Goal: Task Accomplishment & Management: Manage account settings

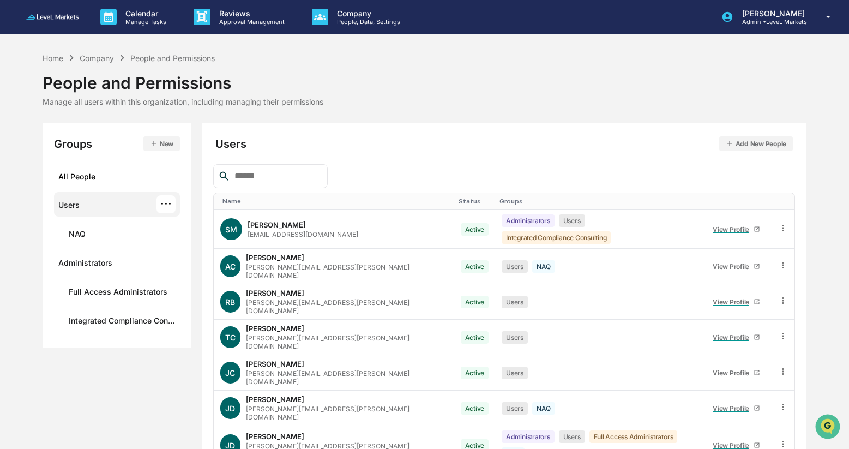
click at [56, 20] on link at bounding box center [58, 17] width 65 height 34
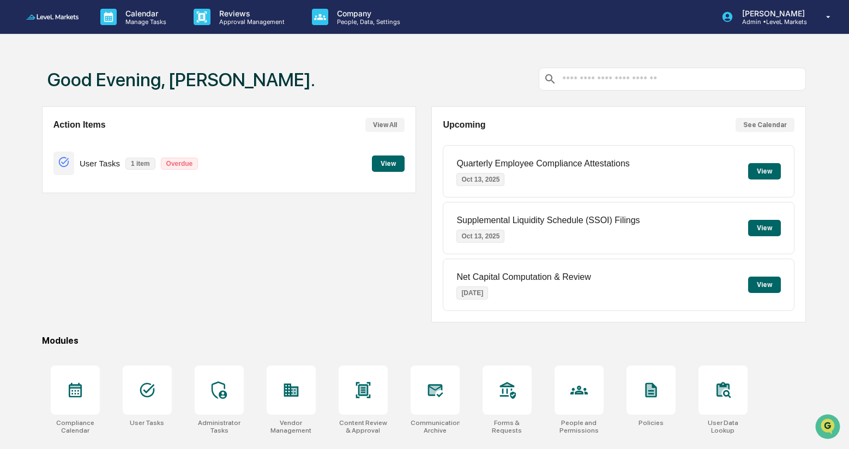
click at [387, 163] on button "View" at bounding box center [388, 163] width 33 height 16
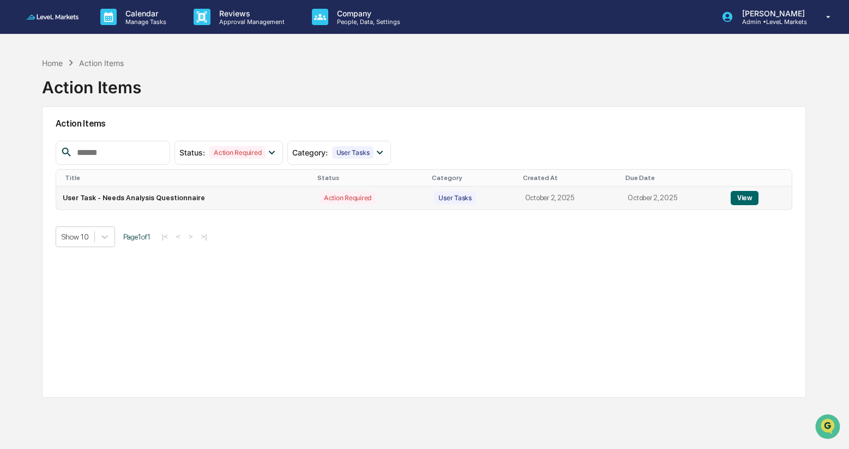
click at [745, 198] on button "View" at bounding box center [744, 198] width 28 height 14
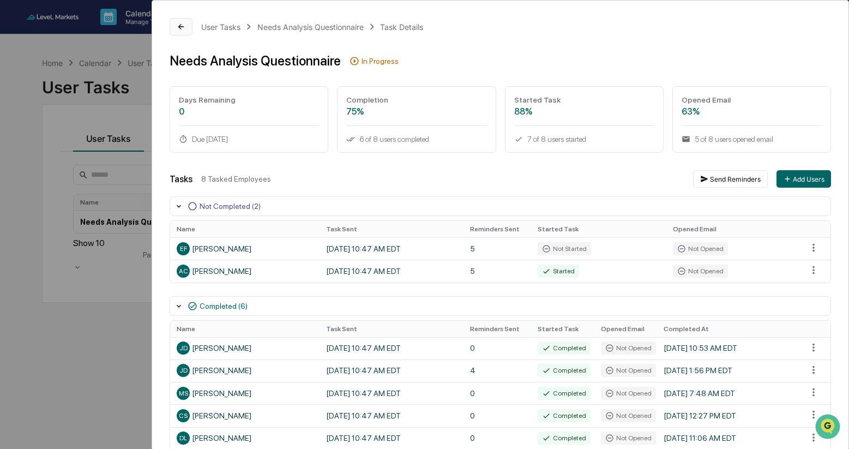
click at [180, 27] on icon at bounding box center [181, 26] width 9 height 9
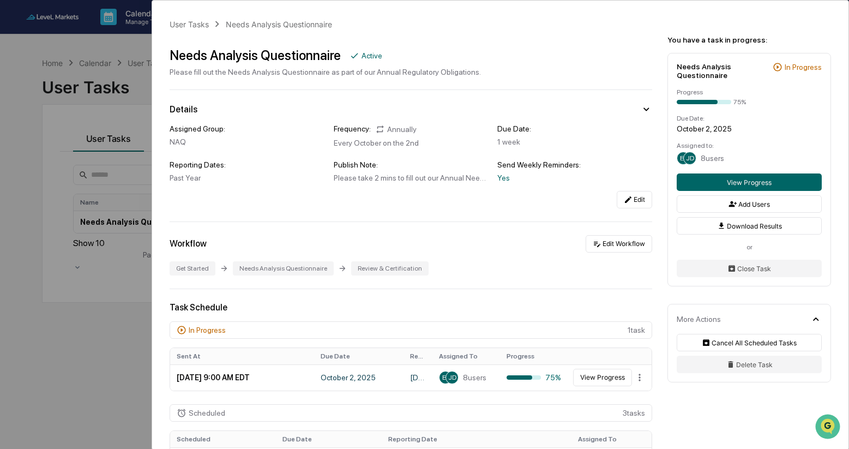
click at [14, 263] on div "User Tasks Needs Analysis Questionnaire Needs Analysis Questionnaire Active Ple…" at bounding box center [424, 224] width 849 height 449
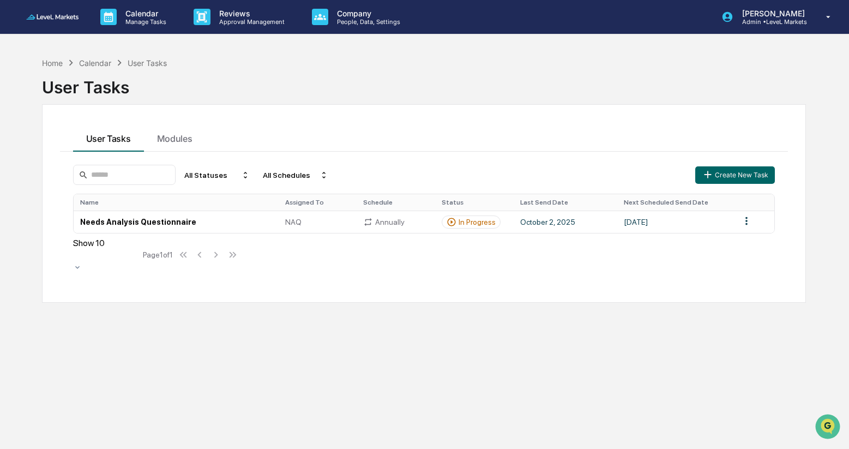
click at [49, 17] on img at bounding box center [52, 16] width 52 height 5
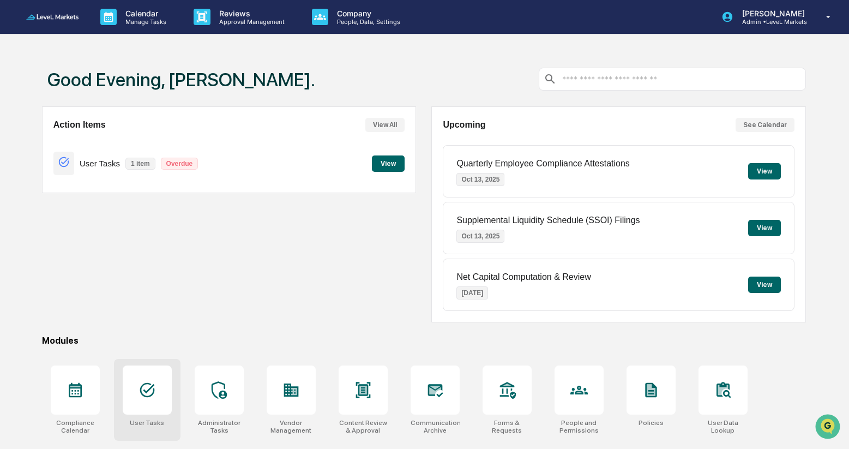
click at [142, 395] on icon at bounding box center [147, 390] width 15 height 15
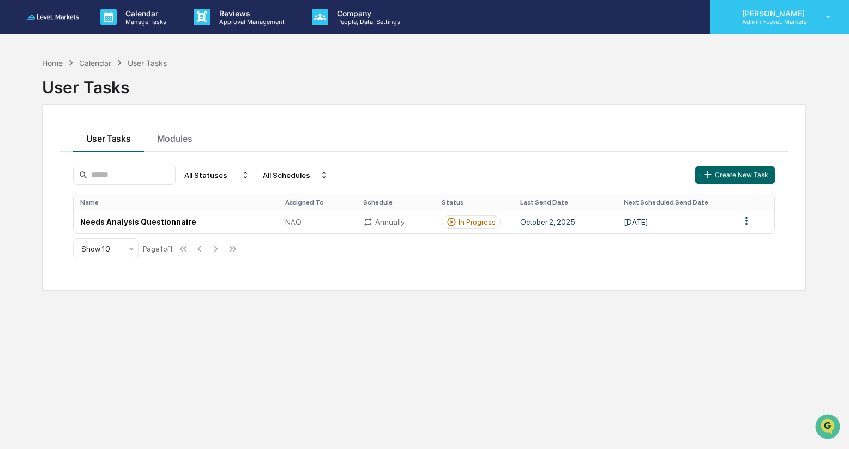
click at [778, 22] on p "Admin • LeveL Markets" at bounding box center [771, 22] width 77 height 8
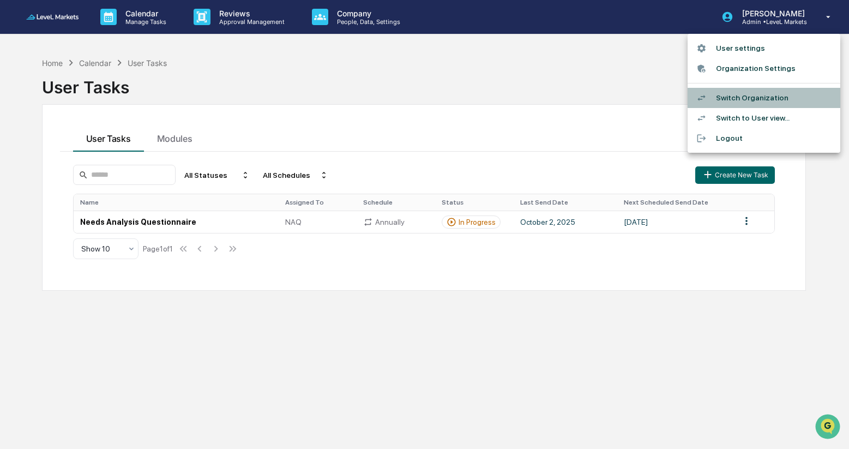
click at [755, 98] on li "Switch Organization" at bounding box center [763, 98] width 153 height 20
